Goal: Navigation & Orientation: Find specific page/section

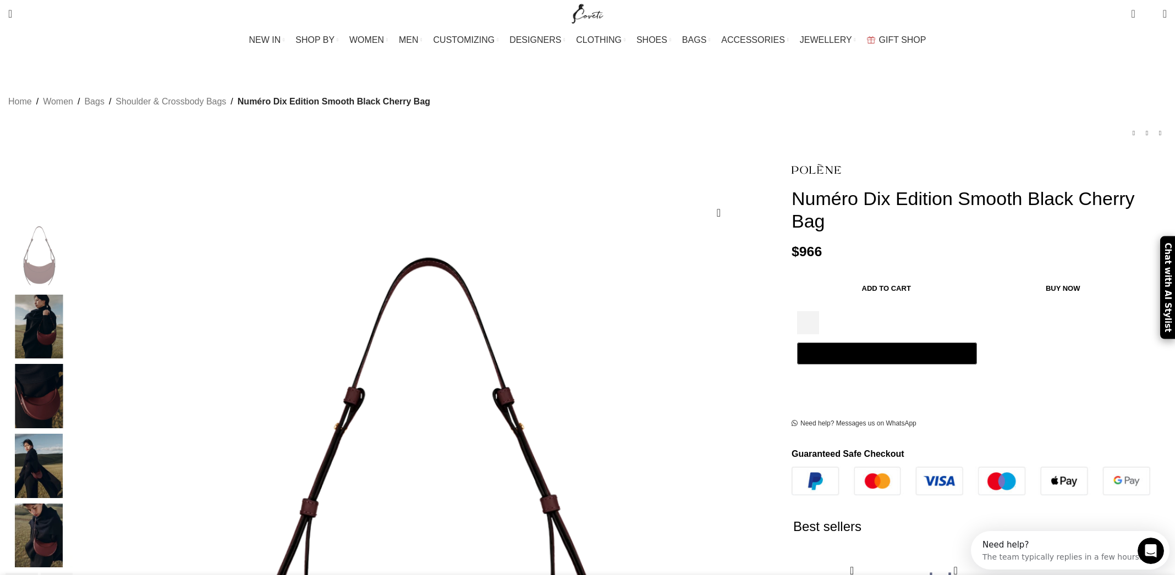
scroll to position [0, 348]
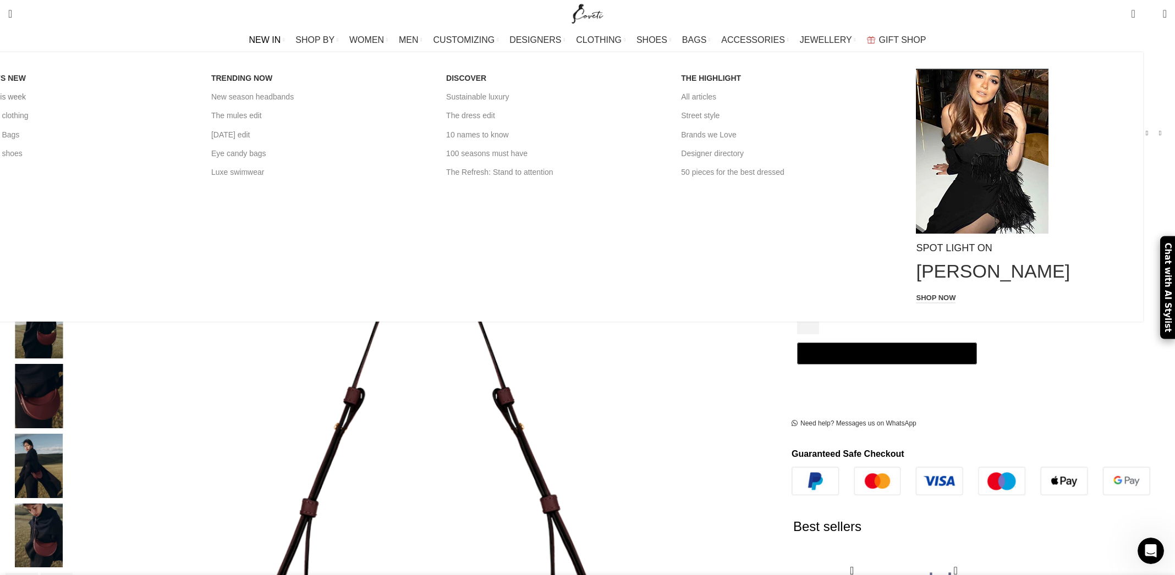
click at [195, 97] on link "New this week" at bounding box center [85, 96] width 218 height 19
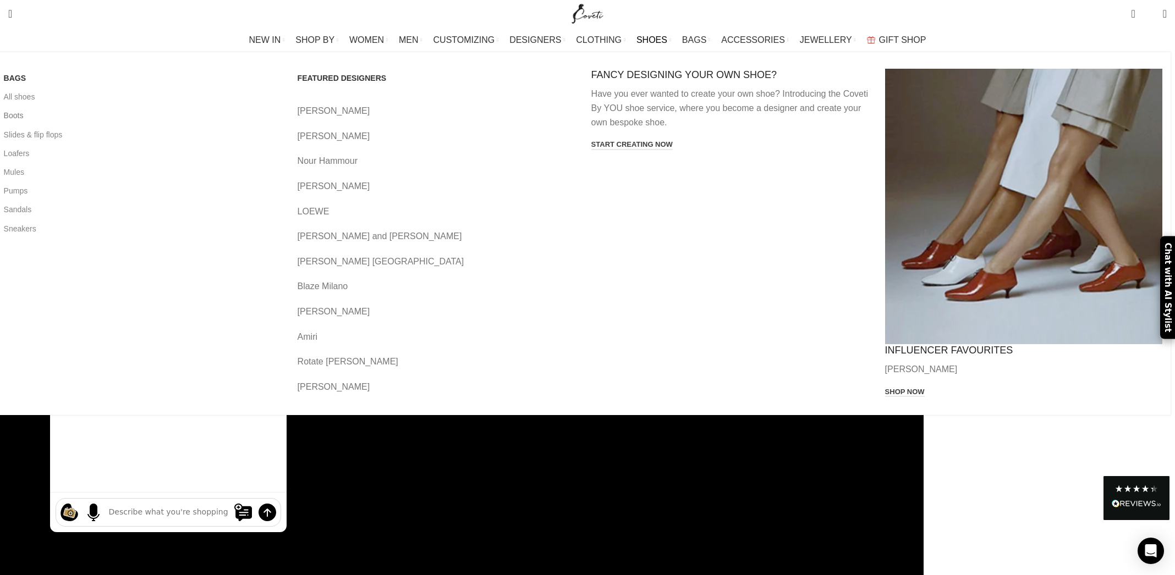
click at [270, 114] on link "Boots" at bounding box center [142, 115] width 277 height 19
click at [646, 37] on span "SHOES" at bounding box center [652, 40] width 31 height 10
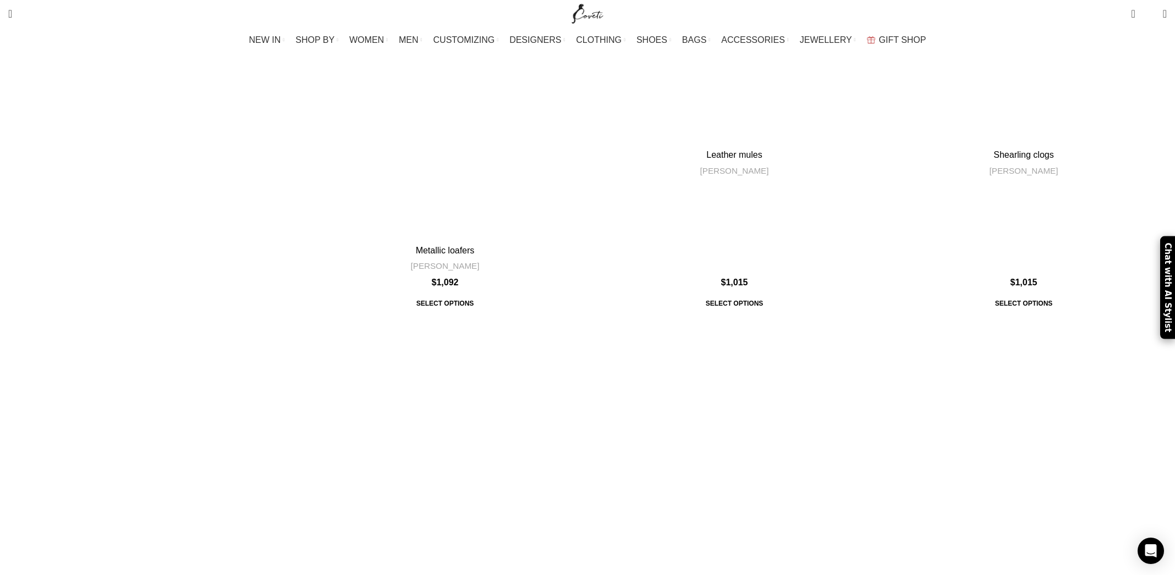
scroll to position [4136, 0]
